Goal: Task Accomplishment & Management: Use online tool/utility

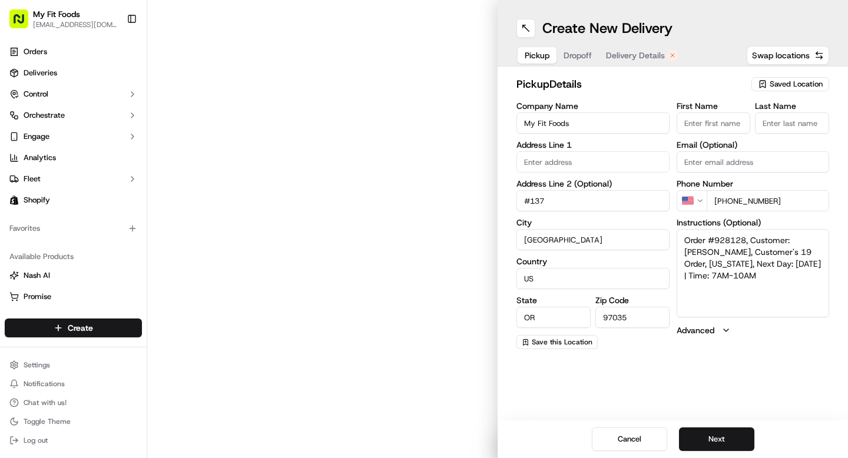
type input "[STREET_ADDRESS][PERSON_NAME]"
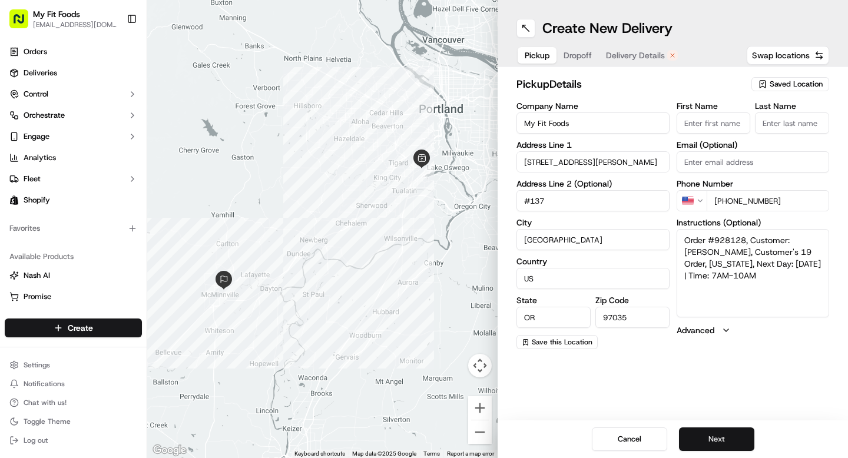
click at [703, 442] on button "Next" at bounding box center [716, 439] width 75 height 24
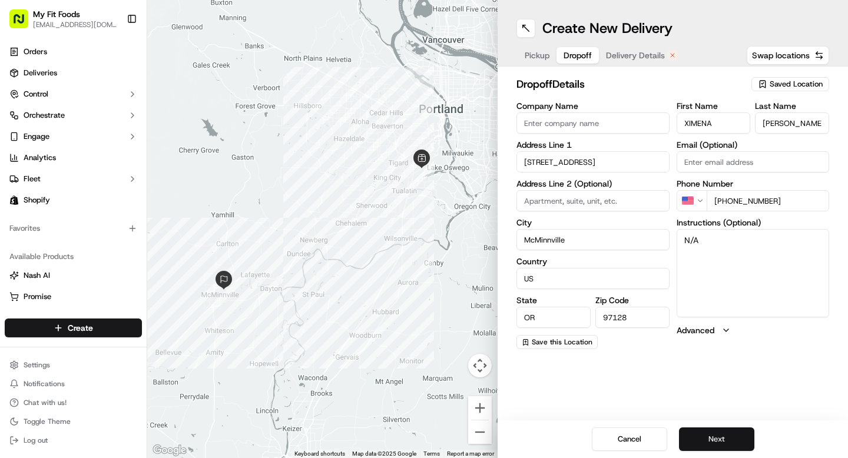
click at [712, 437] on button "Next" at bounding box center [716, 439] width 75 height 24
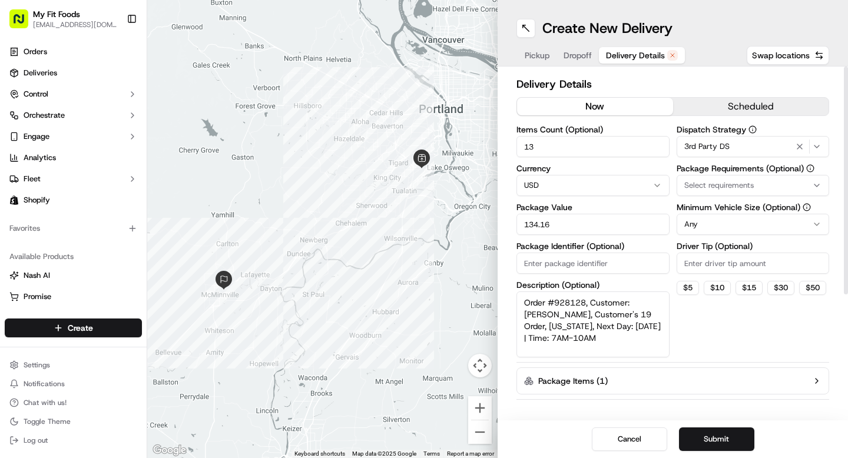
click at [616, 108] on button "now" at bounding box center [595, 107] width 156 height 18
click at [689, 283] on button "$ 5" at bounding box center [687, 288] width 22 height 14
type input "5"
click at [719, 438] on button "Submit" at bounding box center [716, 439] width 75 height 24
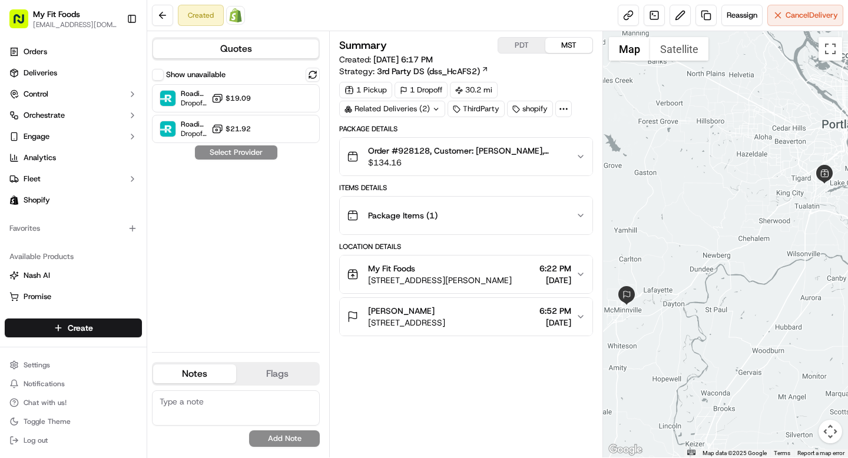
click at [579, 155] on icon "button" at bounding box center [580, 156] width 9 height 9
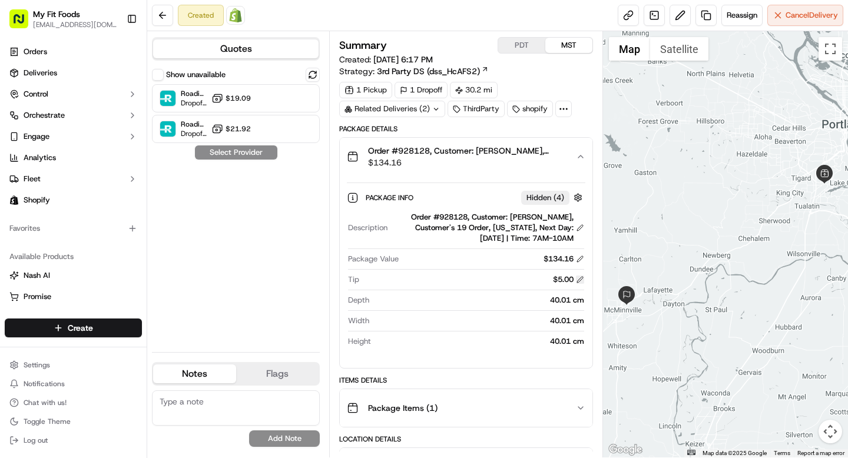
click at [580, 277] on button at bounding box center [580, 279] width 8 height 8
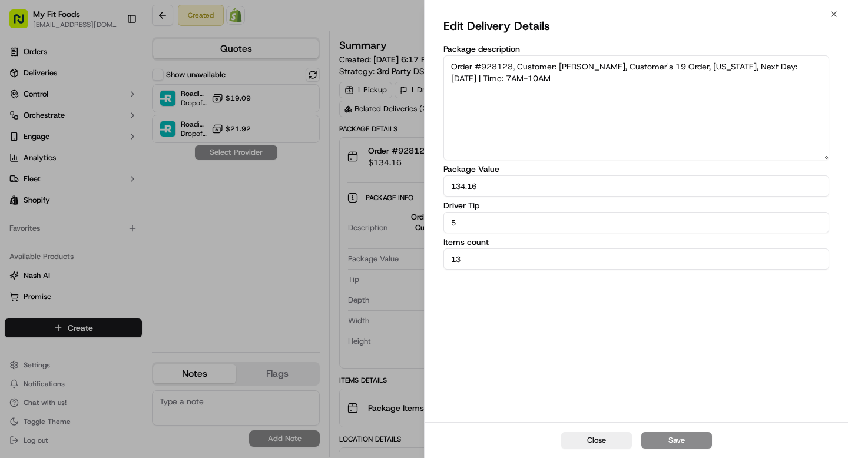
drag, startPoint x: 481, startPoint y: 220, endPoint x: 416, endPoint y: 220, distance: 65.3
click at [427, 220] on div "Edit Delivery Details Package description Order #928128, Customer: [PERSON_NAME…" at bounding box center [635, 218] width 423 height 408
type input "10"
click at [668, 435] on button "Save" at bounding box center [676, 440] width 71 height 16
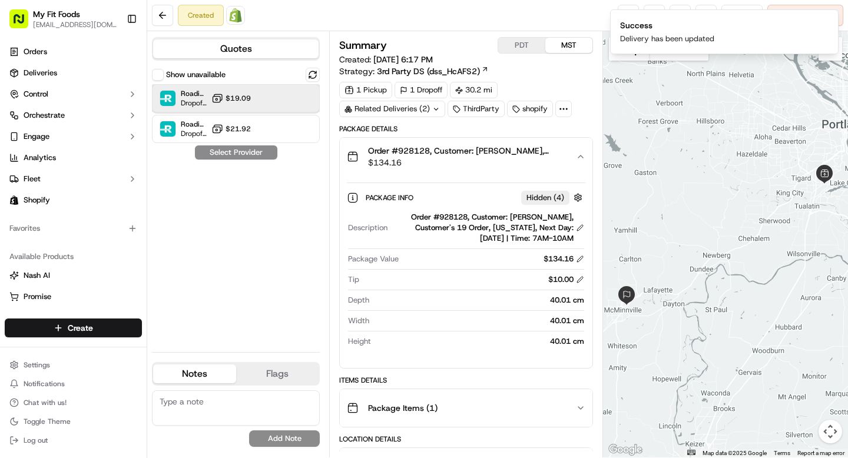
click at [274, 107] on div "Roadie (Routed) Dropoff ETA - $19.09" at bounding box center [236, 98] width 168 height 28
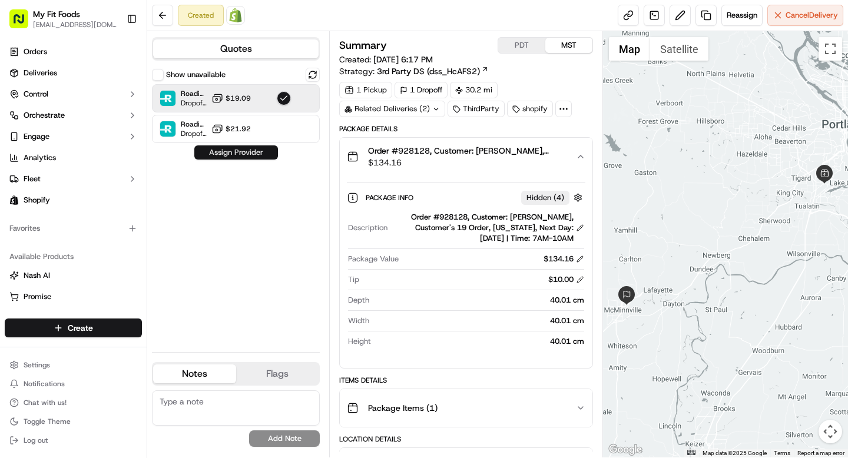
click at [257, 153] on button "Assign Provider" at bounding box center [236, 152] width 84 height 14
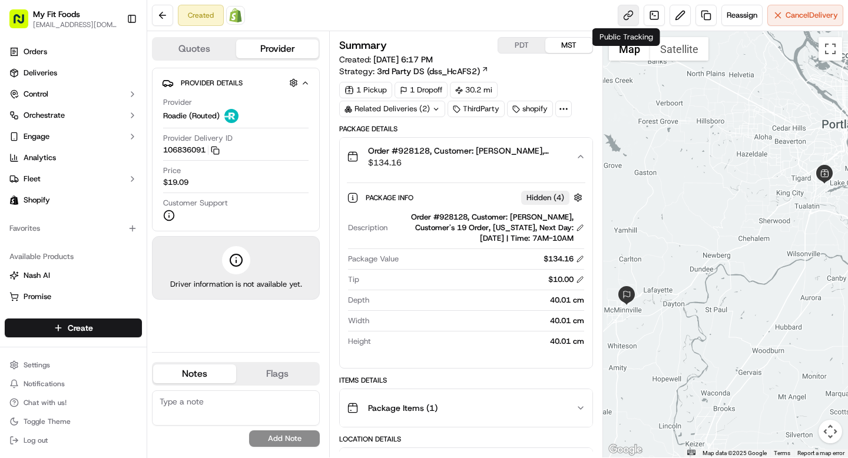
click at [624, 15] on link at bounding box center [627, 15] width 21 height 21
click at [421, 151] on span "Order #928128, Customer: [PERSON_NAME], Customer's 19 Order, [US_STATE], Next D…" at bounding box center [467, 151] width 198 height 12
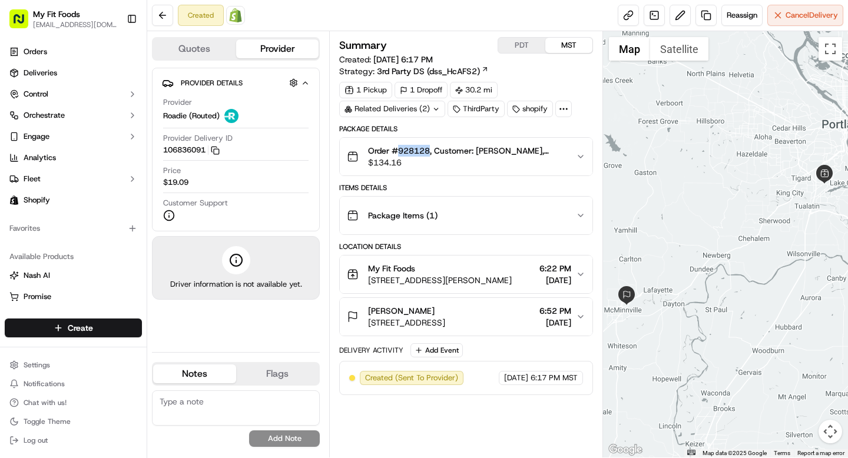
copy span "928128"
click at [168, 14] on button at bounding box center [162, 15] width 21 height 21
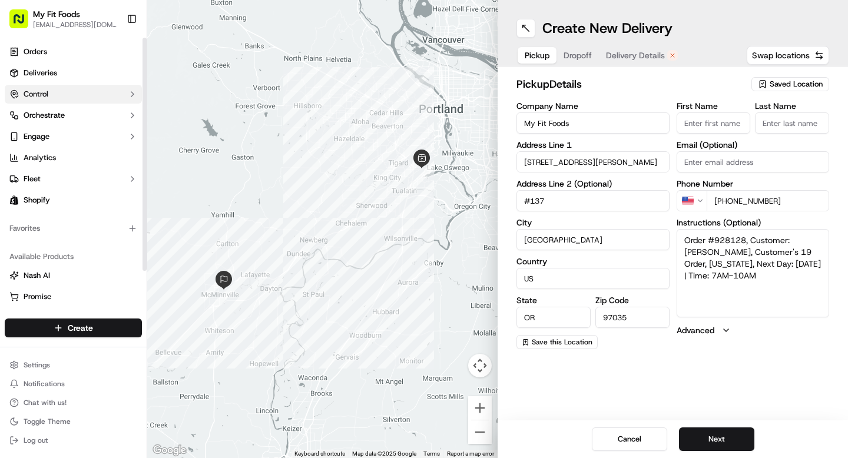
click at [48, 85] on button "Control" at bounding box center [73, 94] width 137 height 19
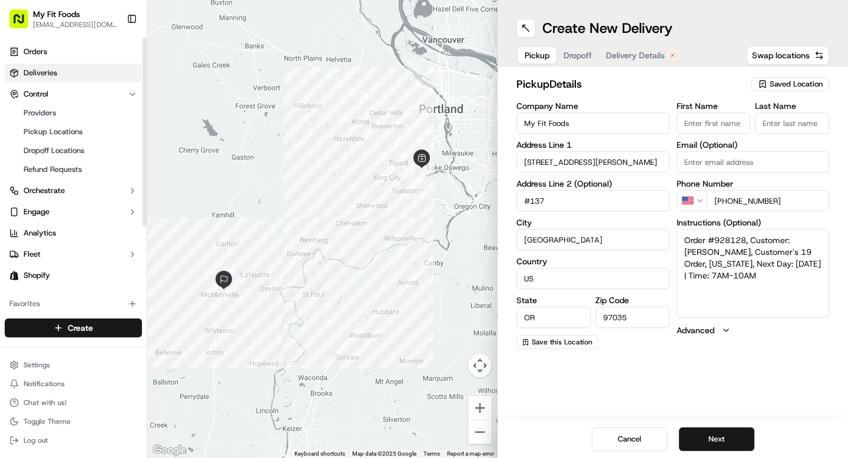
click at [48, 77] on span "Deliveries" at bounding box center [41, 73] width 34 height 11
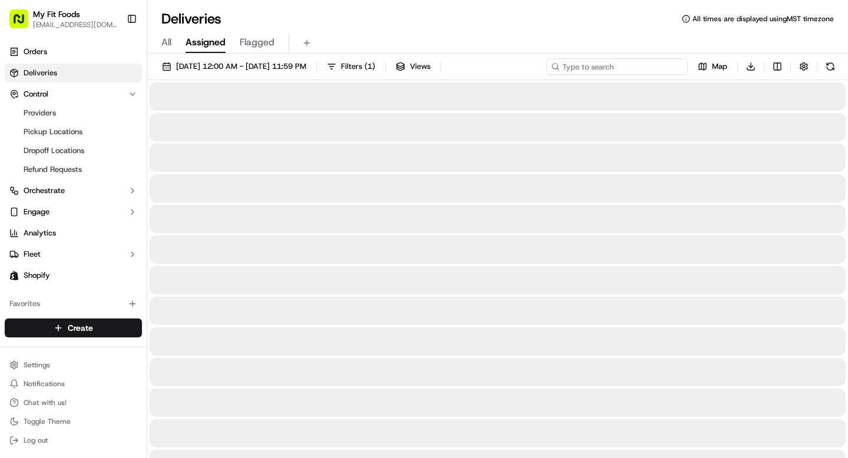
click at [619, 69] on input at bounding box center [616, 66] width 141 height 16
type input "v"
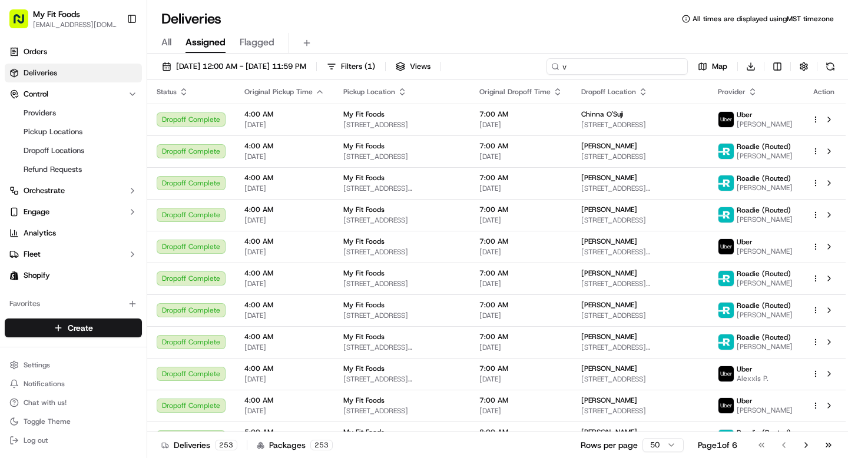
type input "v 928128"
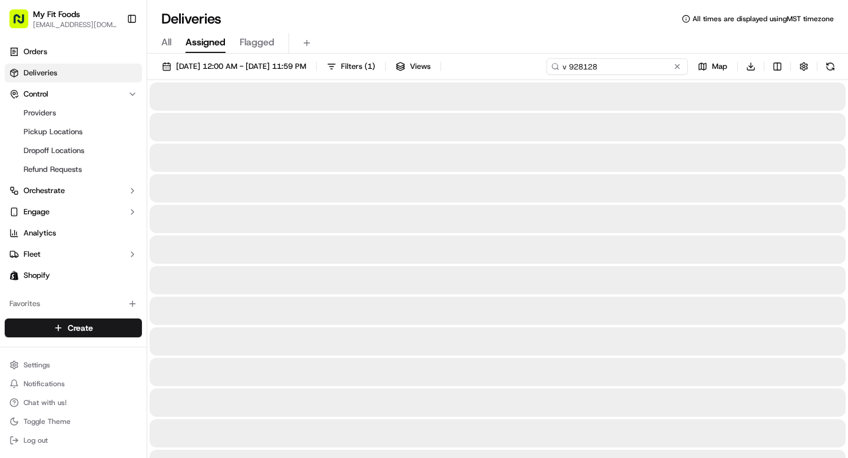
click at [572, 66] on input "v 928128" at bounding box center [616, 66] width 141 height 16
click at [168, 39] on span "All" at bounding box center [166, 42] width 10 height 14
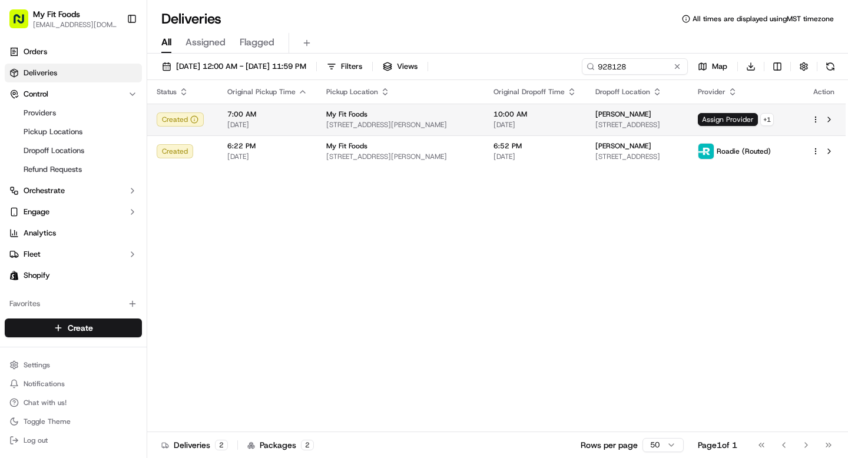
click at [816, 119] on html "My Fit Foods [EMAIL_ADDRESS][DOMAIN_NAME] Toggle Sidebar Orders Deliveries Cont…" at bounding box center [424, 229] width 848 height 458
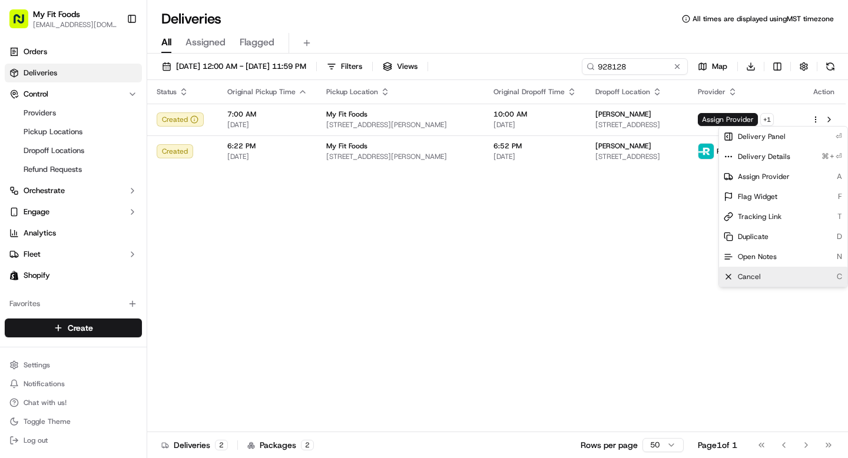
click at [745, 280] on span "Cancel" at bounding box center [748, 276] width 23 height 9
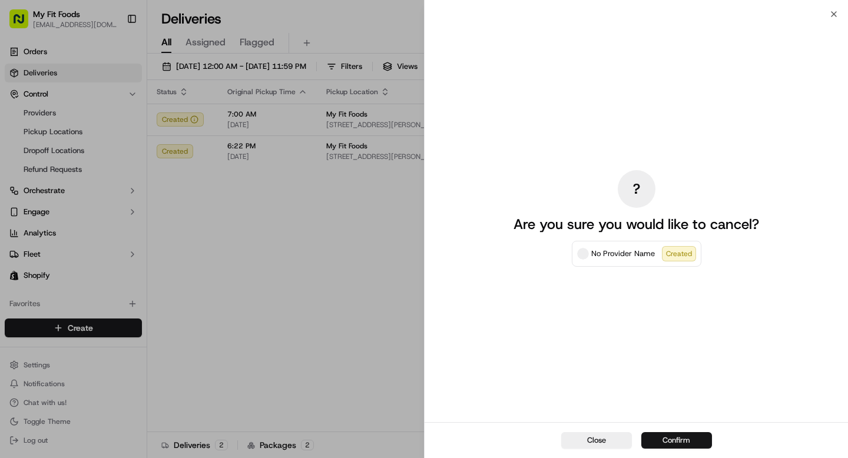
click at [659, 440] on button "Confirm" at bounding box center [676, 440] width 71 height 16
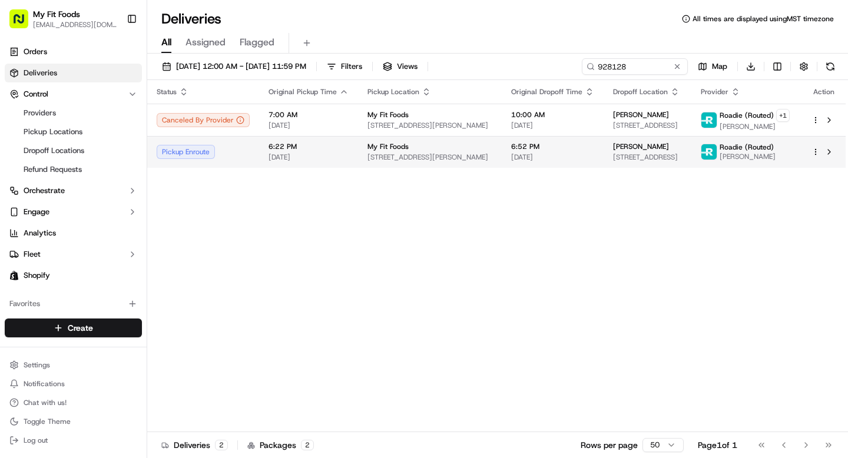
click at [226, 150] on div "Pickup Enroute" at bounding box center [203, 152] width 93 height 14
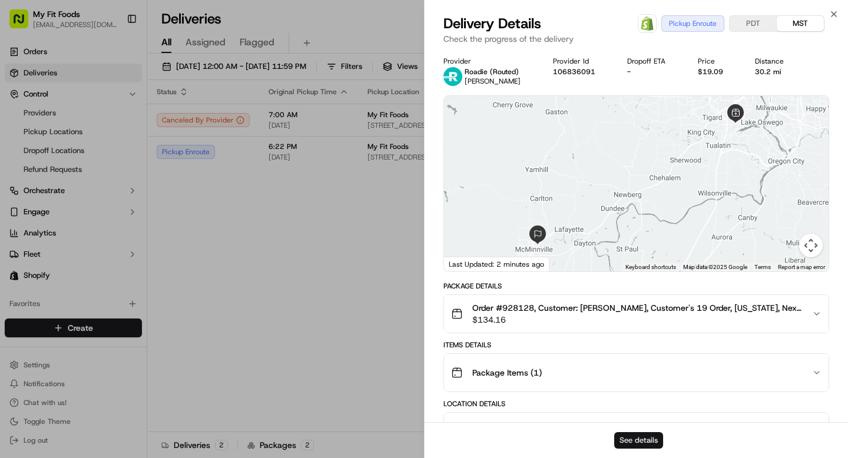
click at [636, 435] on button "See details" at bounding box center [638, 440] width 49 height 16
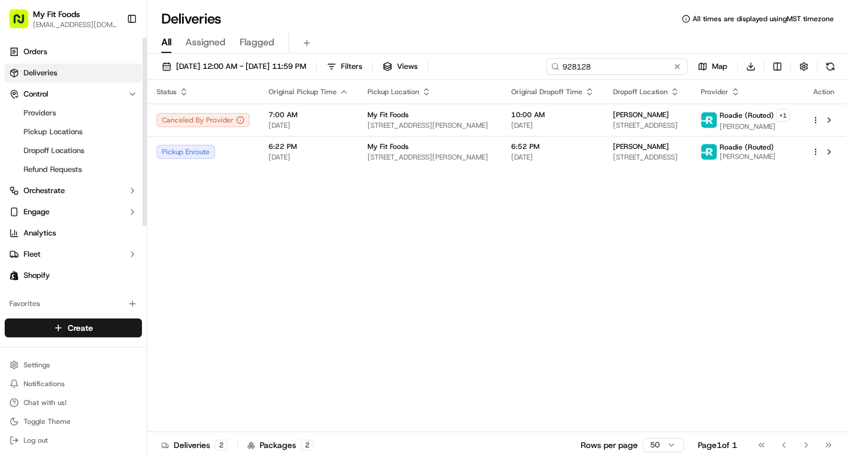
click at [619, 66] on input "928128" at bounding box center [616, 66] width 141 height 16
paste input "31076"
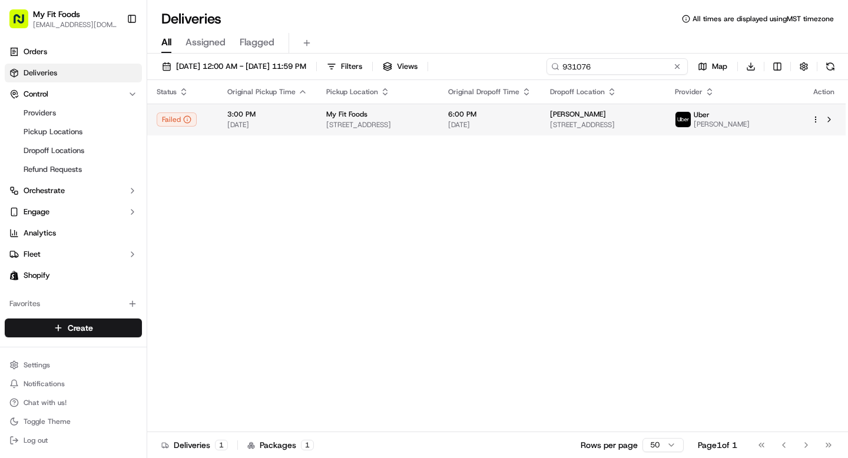
type input "931076"
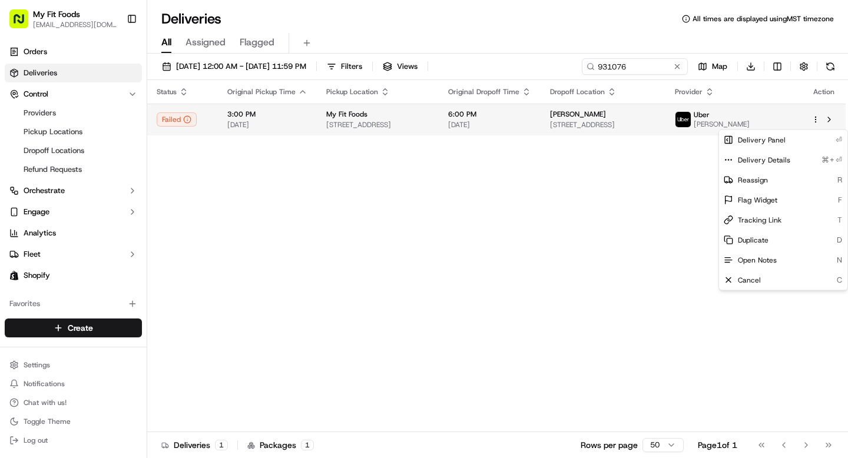
click at [816, 122] on html "My Fit Foods [EMAIL_ADDRESS][DOMAIN_NAME] Toggle Sidebar Orders Deliveries Cont…" at bounding box center [424, 229] width 848 height 458
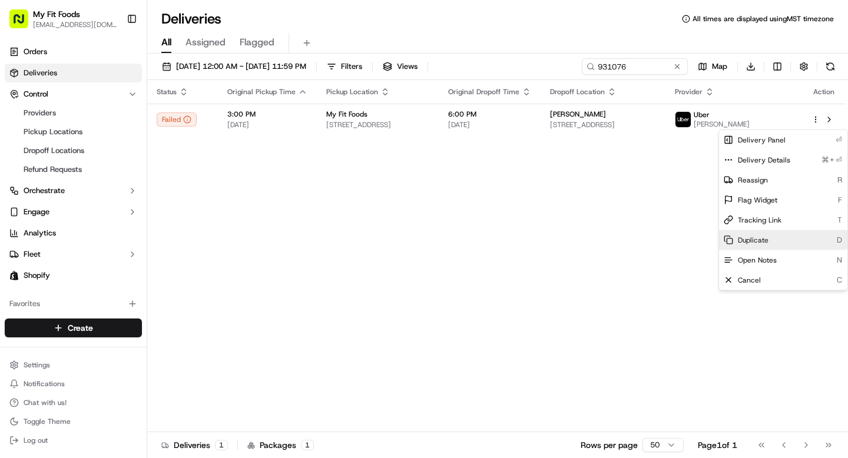
click at [755, 238] on span "Duplicate" at bounding box center [752, 239] width 31 height 9
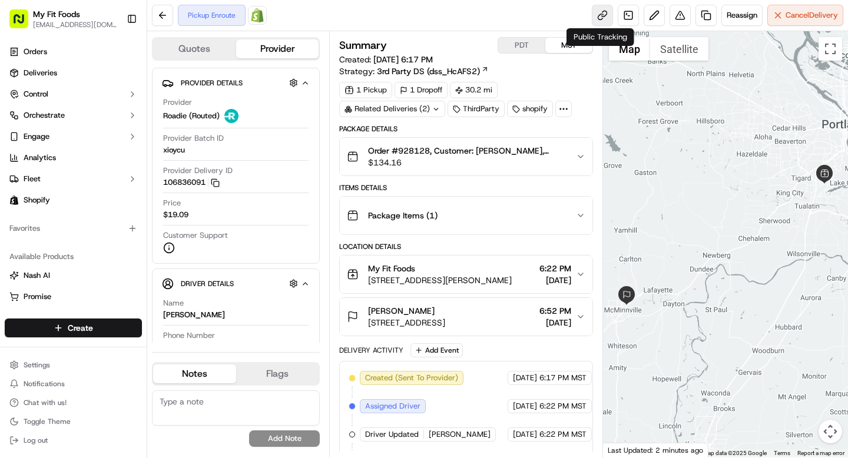
click at [599, 16] on link at bounding box center [602, 15] width 21 height 21
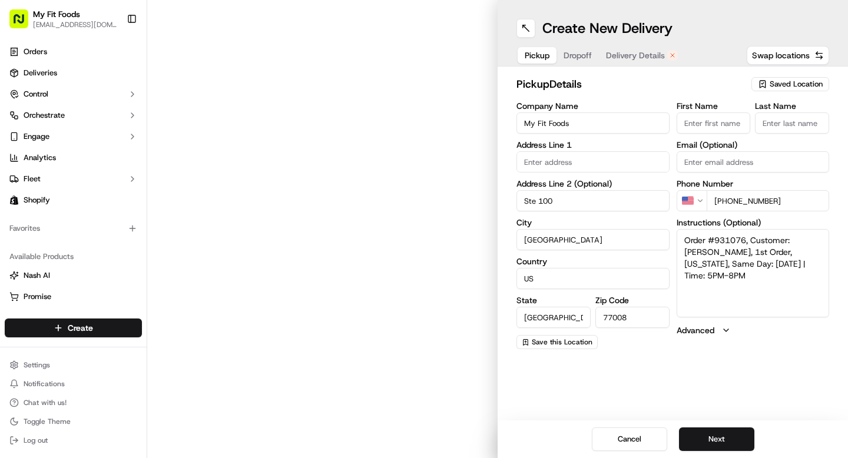
type input "2802 N Shepherd Dr"
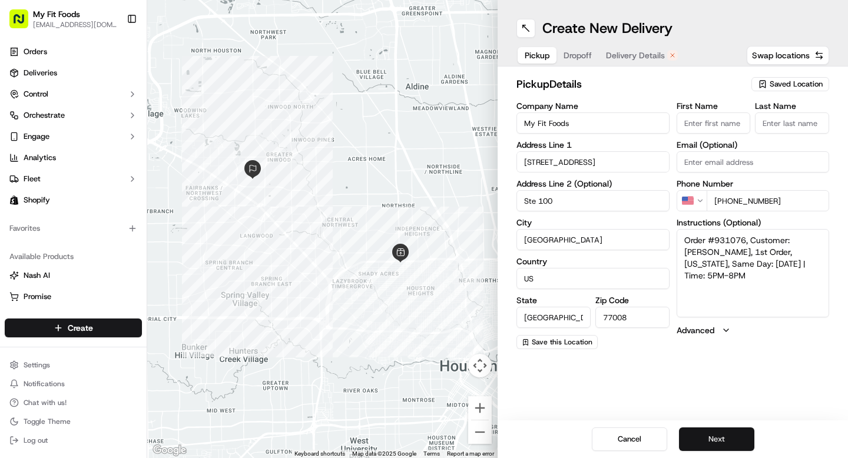
click at [699, 435] on button "Next" at bounding box center [716, 439] width 75 height 24
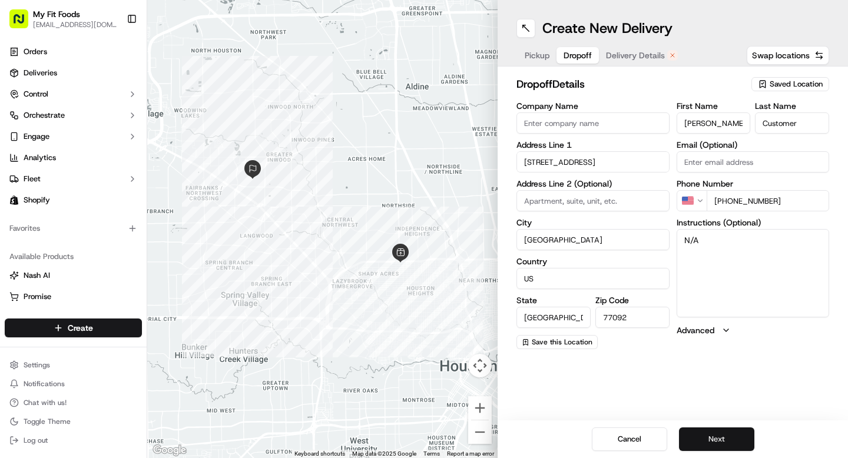
click at [699, 435] on button "Next" at bounding box center [716, 439] width 75 height 24
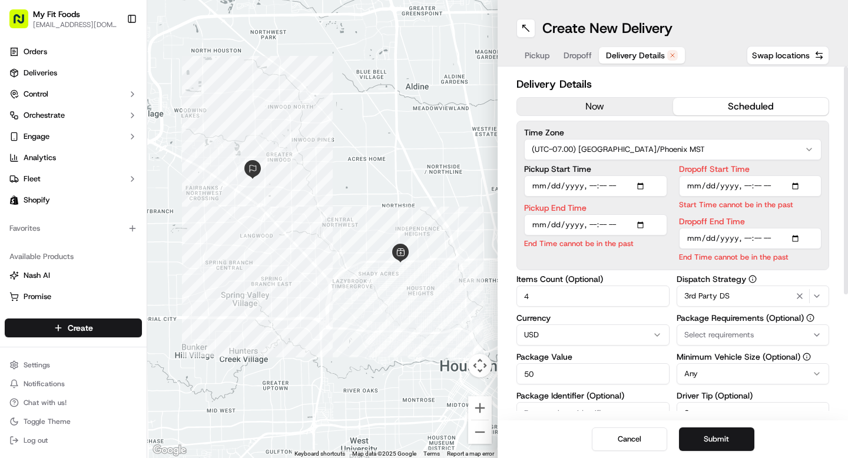
click at [569, 188] on input "Pickup Start Time" at bounding box center [595, 185] width 143 height 21
click at [646, 184] on input "Pickup Start Time" at bounding box center [595, 185] width 143 height 21
type input "2025-09-16T15:00"
click at [666, 165] on label "Pickup Start Time" at bounding box center [595, 169] width 143 height 8
click at [666, 175] on input "Pickup Start Time" at bounding box center [595, 185] width 143 height 21
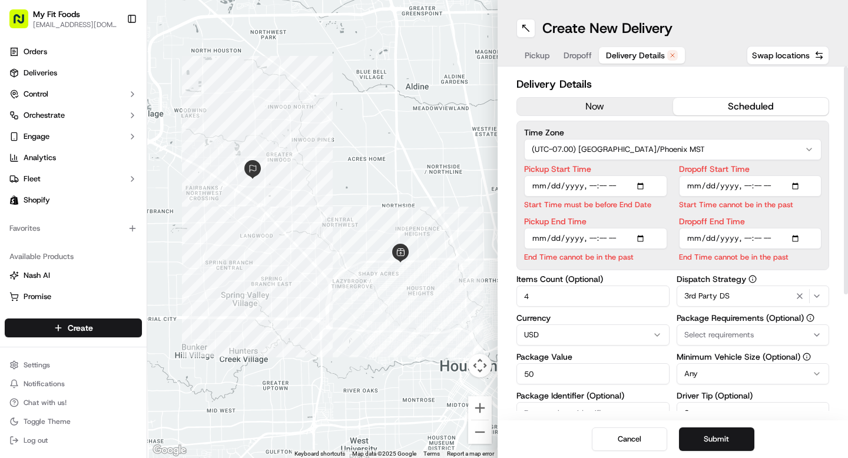
click at [644, 238] on input "Pickup End Time" at bounding box center [595, 238] width 143 height 21
type input "2025-09-16T15:30"
click at [641, 240] on input "Pickup End Time" at bounding box center [595, 238] width 143 height 21
click at [644, 185] on input "Pickup Start Time" at bounding box center [595, 185] width 143 height 21
click at [593, 185] on input "Pickup Start Time" at bounding box center [595, 185] width 143 height 21
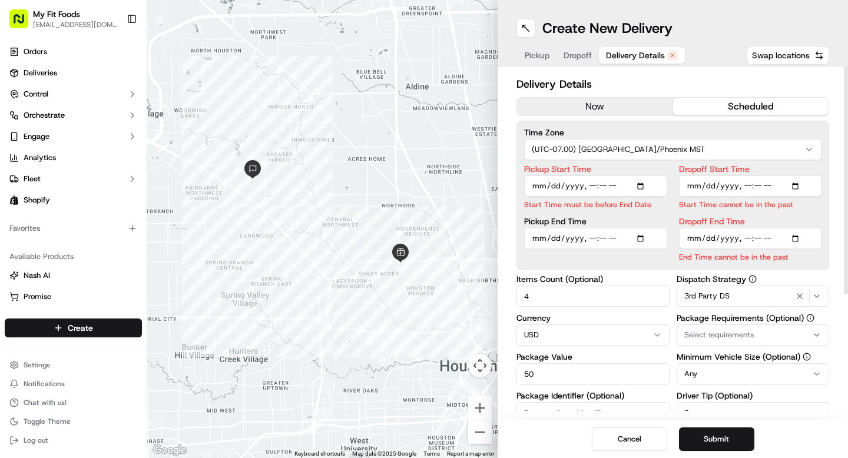
type input "2025-09-16T14:00"
click at [589, 237] on div "Pickup Start Time Start Time must be before End Date Pickup End Time" at bounding box center [595, 214] width 143 height 98
type input "2025-09-16T16:00"
click at [799, 185] on input "Dropoff Start Time" at bounding box center [750, 185] width 143 height 21
click at [765, 162] on div "Time Zone (UTC-07.00) America/Phoenix MST Pickup Start Time Pickup End Time Dro…" at bounding box center [672, 195] width 313 height 149
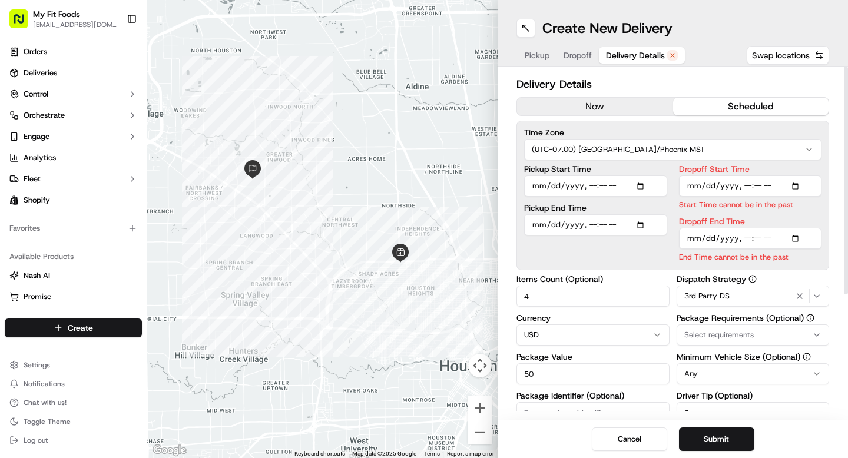
click at [800, 187] on input "Dropoff Start Time" at bounding box center [750, 185] width 143 height 21
type input "2025-09-16T15:00"
click at [832, 174] on div "Delivery Details now scheduled Time Zone (UTC-07.00) America/Phoenix MST Pickup…" at bounding box center [672, 244] width 350 height 354
click at [802, 238] on input "Dropoff End Time" at bounding box center [750, 238] width 143 height 21
type input "2025-09-16T18:00"
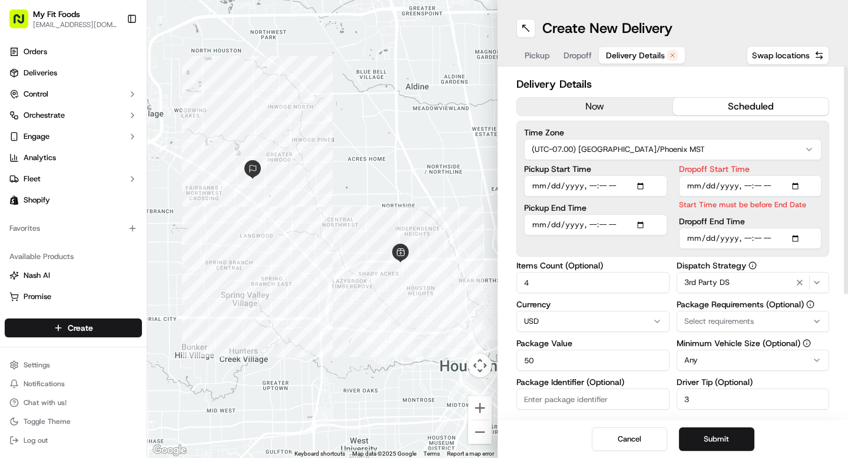
click at [806, 221] on label "Dropoff End Time" at bounding box center [750, 221] width 143 height 8
click at [806, 228] on input "Dropoff End Time" at bounding box center [750, 238] width 143 height 21
click at [748, 188] on input "Dropoff Start Time" at bounding box center [750, 185] width 143 height 21
type input "2025-09-16T14:30"
click at [813, 127] on div "Time Zone (UTC-07.00) America/Phoenix MST Pickup Start Time Pickup End Time Dro…" at bounding box center [672, 189] width 313 height 136
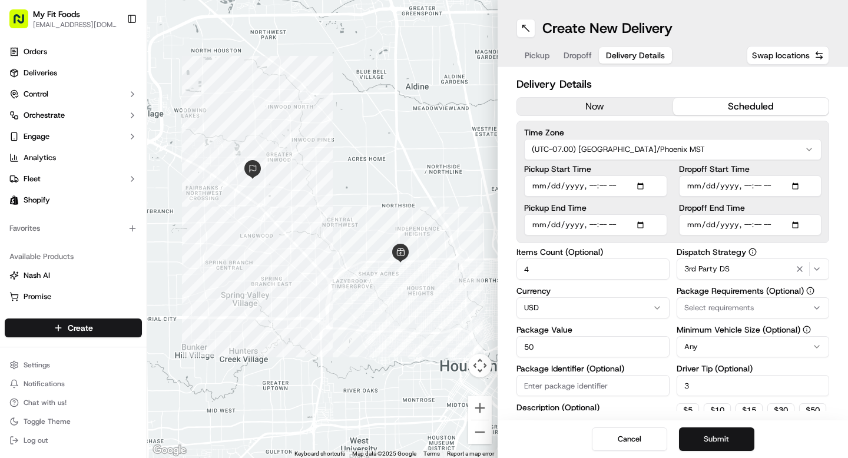
click at [702, 442] on button "Submit" at bounding box center [716, 439] width 75 height 24
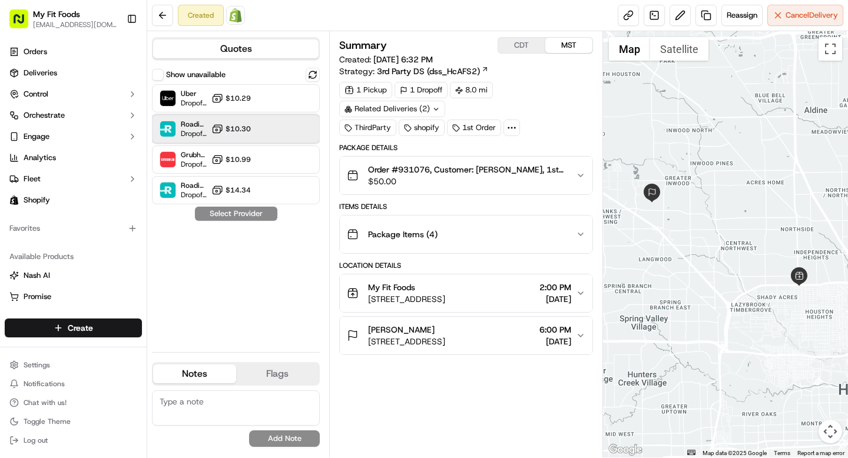
click at [287, 129] on div at bounding box center [284, 129] width 14 height 14
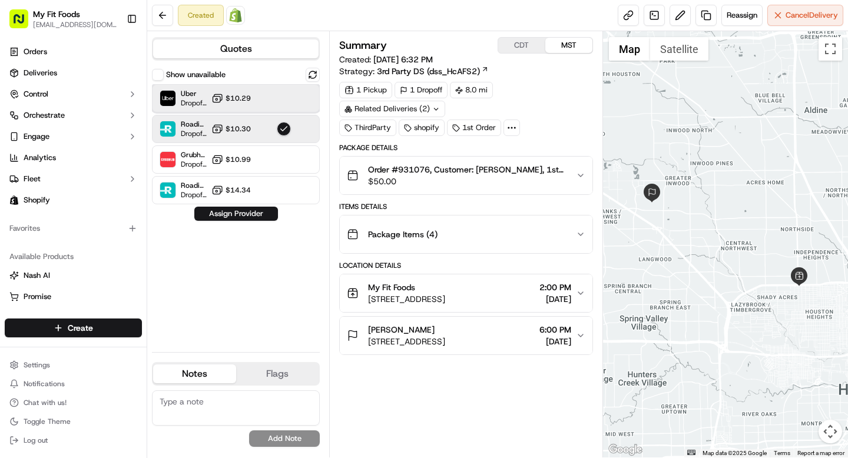
click at [269, 107] on div "Uber Dropoff ETA 19 hours $10.29" at bounding box center [236, 98] width 168 height 28
click at [577, 175] on icon "button" at bounding box center [580, 175] width 9 height 9
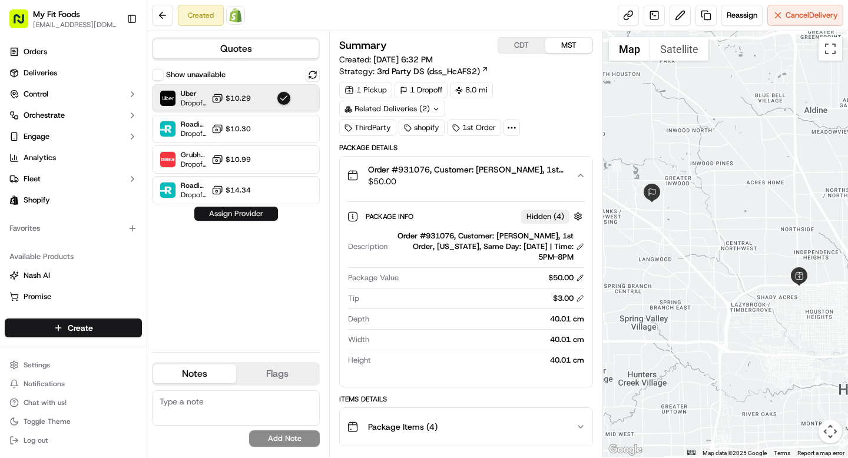
click at [248, 218] on button "Assign Provider" at bounding box center [236, 214] width 84 height 14
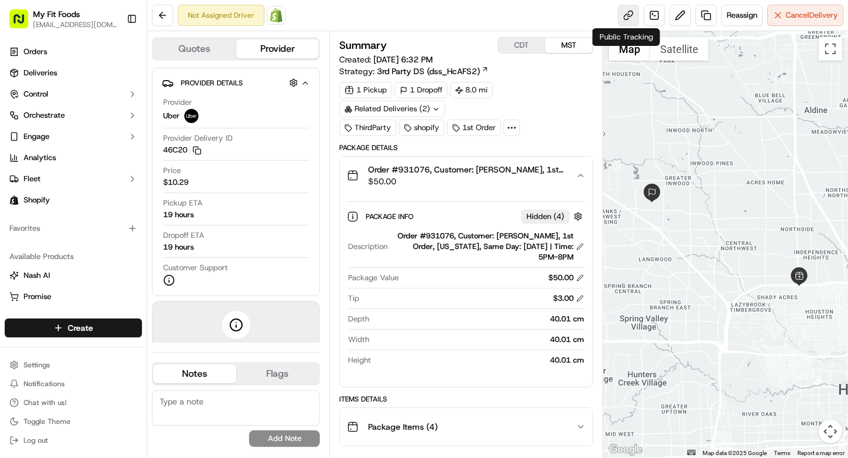
click at [629, 12] on link at bounding box center [627, 15] width 21 height 21
